Goal: Information Seeking & Learning: Learn about a topic

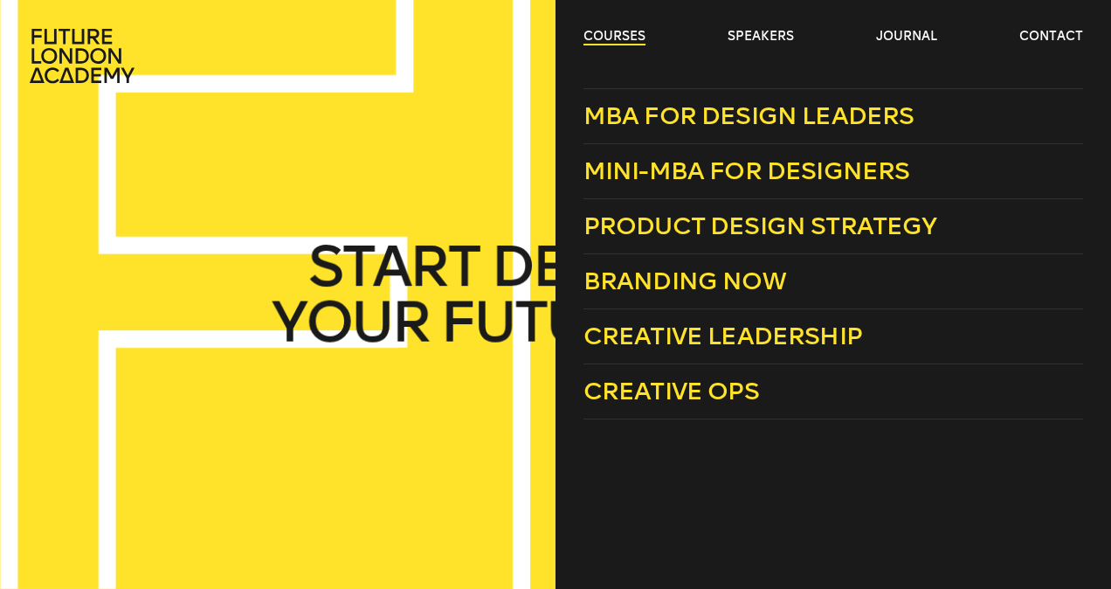
click at [613, 32] on link "courses" at bounding box center [615, 36] width 62 height 17
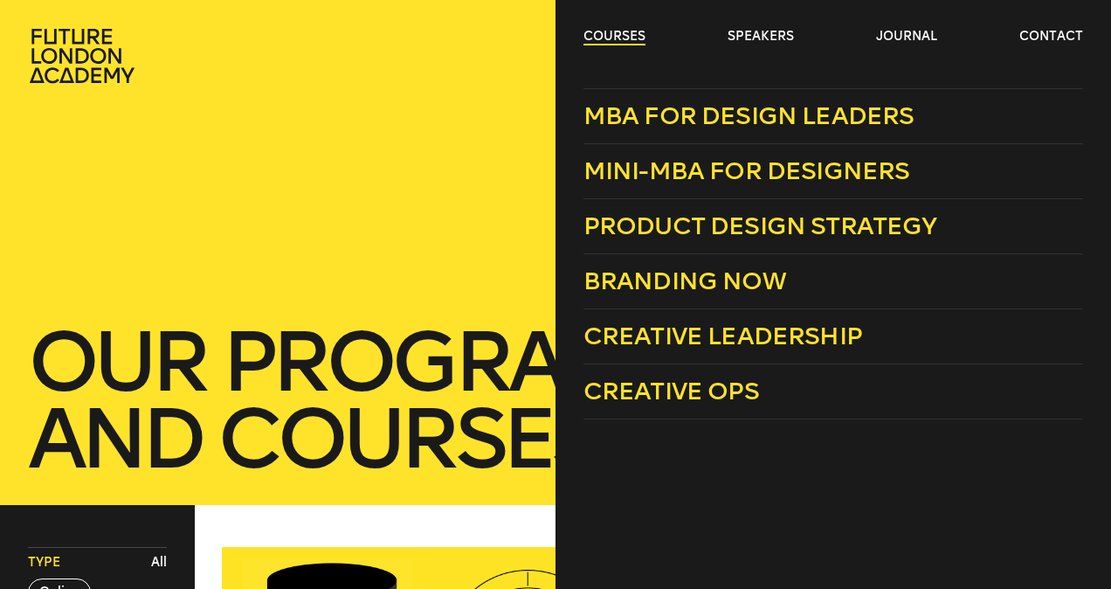
click at [608, 42] on link "courses" at bounding box center [615, 36] width 62 height 17
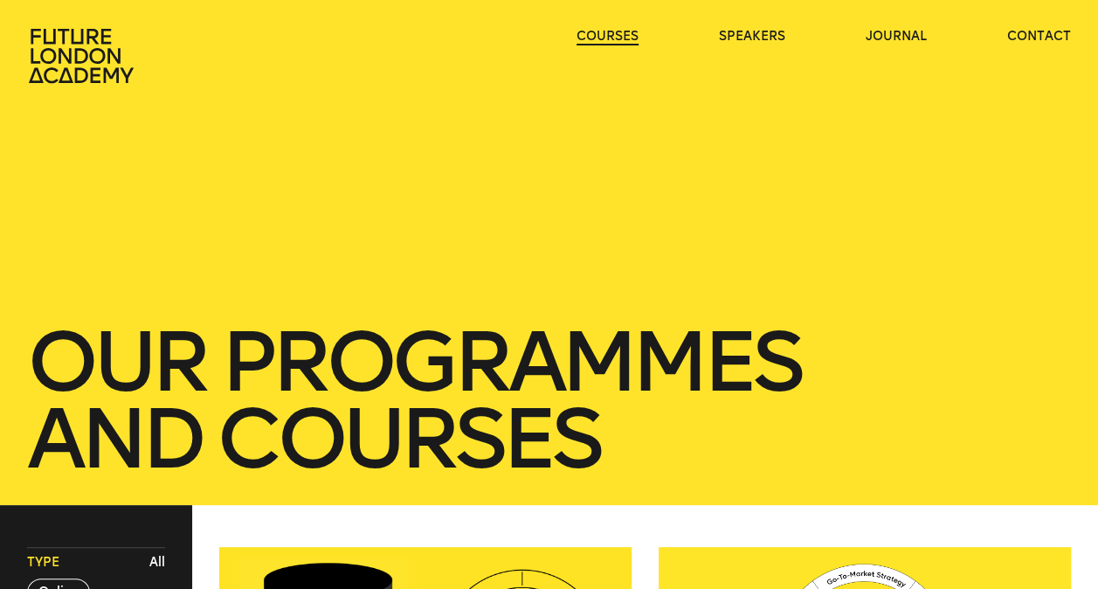
click at [608, 42] on link "courses" at bounding box center [608, 36] width 62 height 17
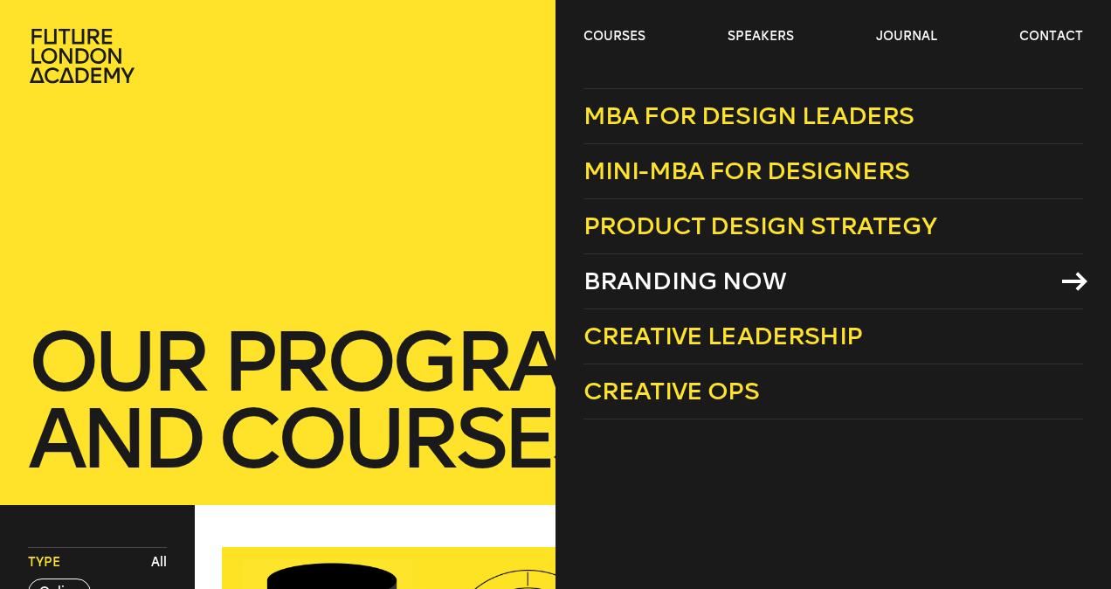
click at [717, 280] on span "Branding Now" at bounding box center [685, 281] width 203 height 29
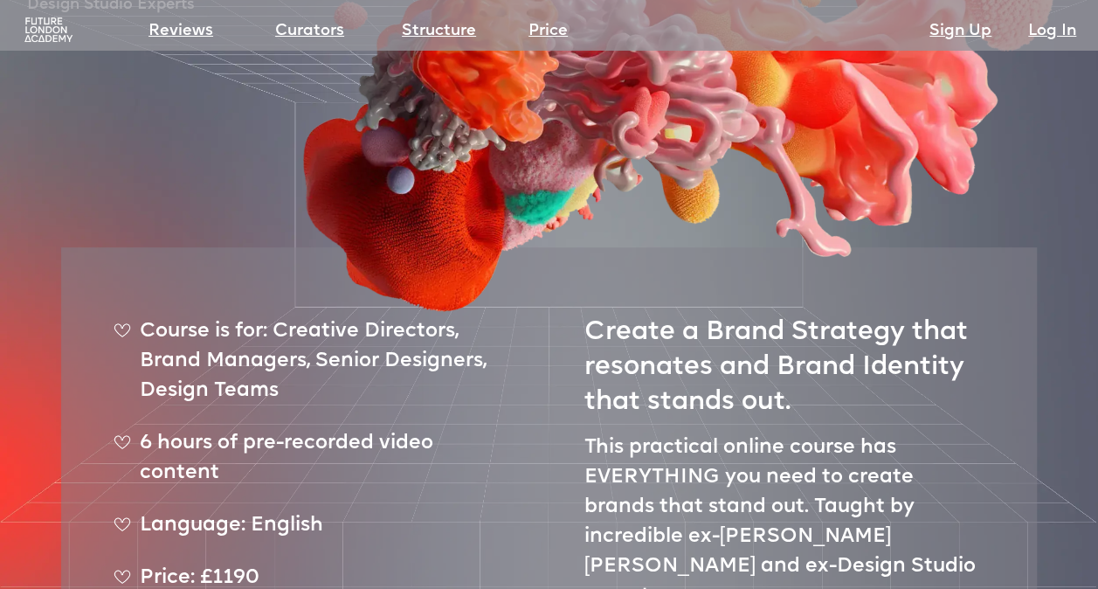
scroll to position [433, 0]
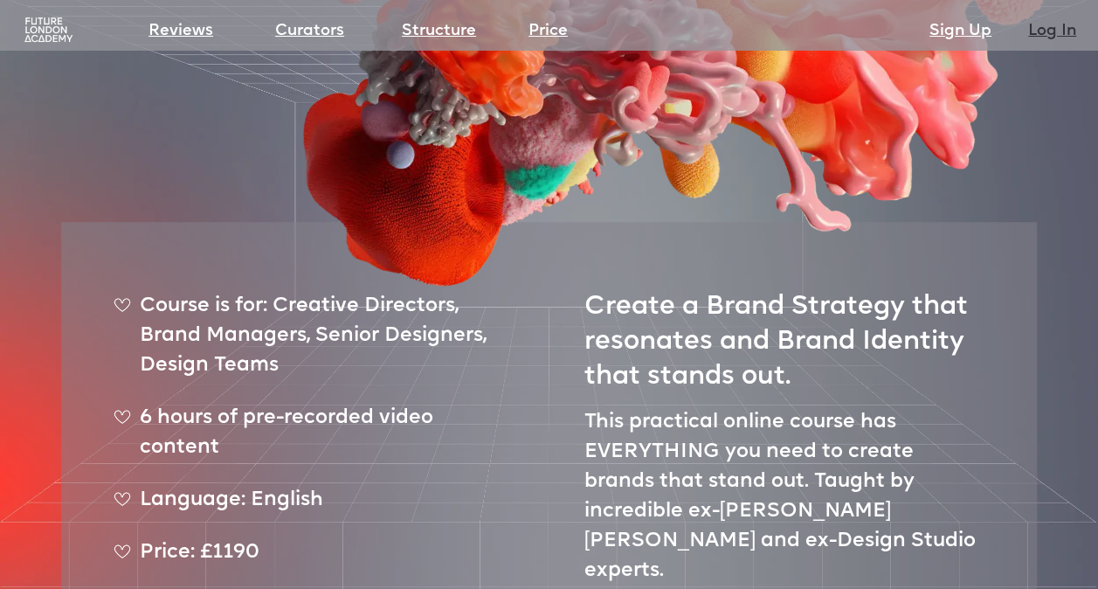
click at [1040, 28] on link "Log In" at bounding box center [1052, 31] width 48 height 24
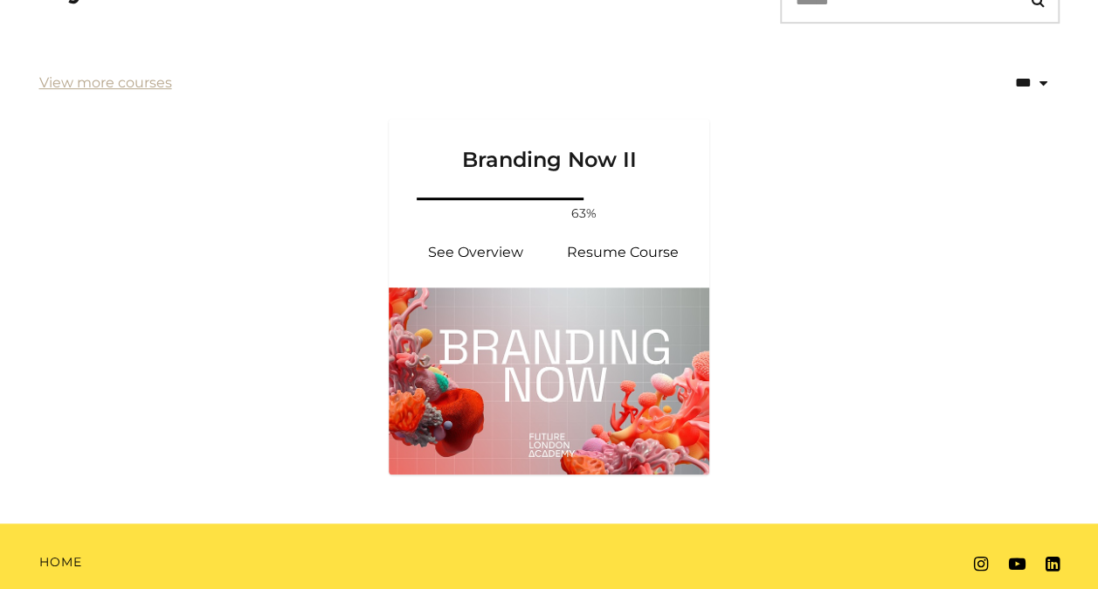
scroll to position [374, 0]
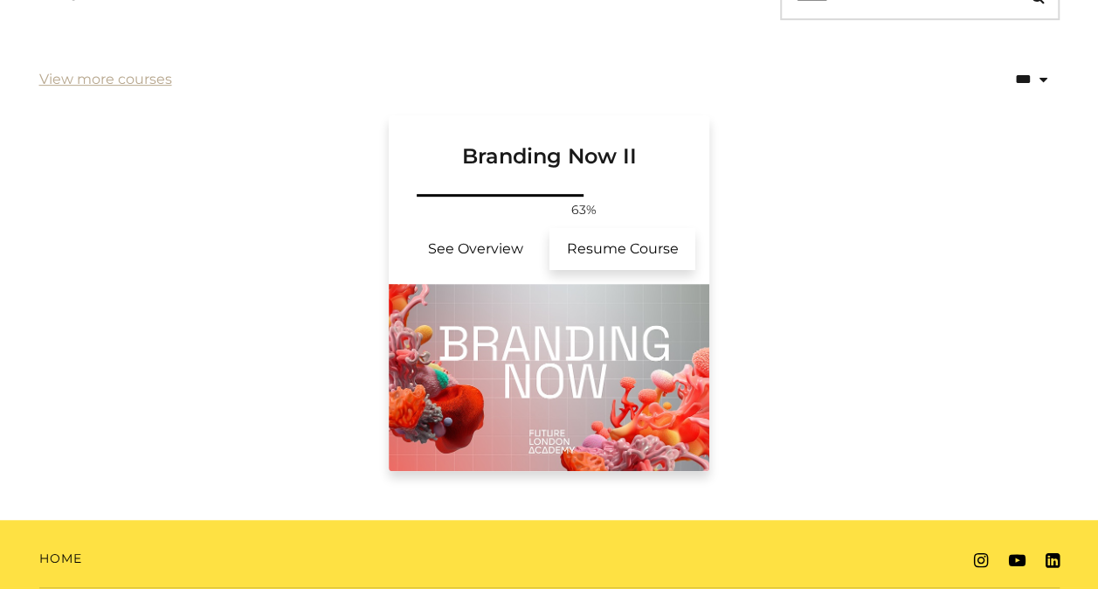
click at [618, 242] on link "Resume Course" at bounding box center [623, 249] width 147 height 42
